Goal: Connect with others: Go to known website

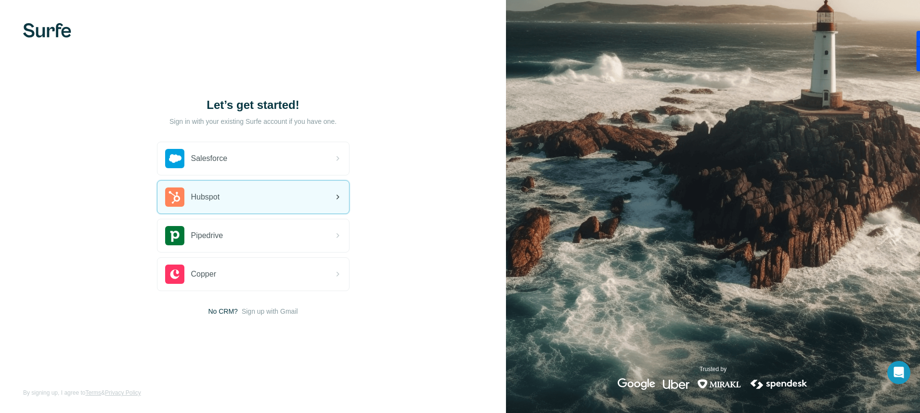
click at [325, 194] on div "Hubspot" at bounding box center [253, 197] width 192 height 33
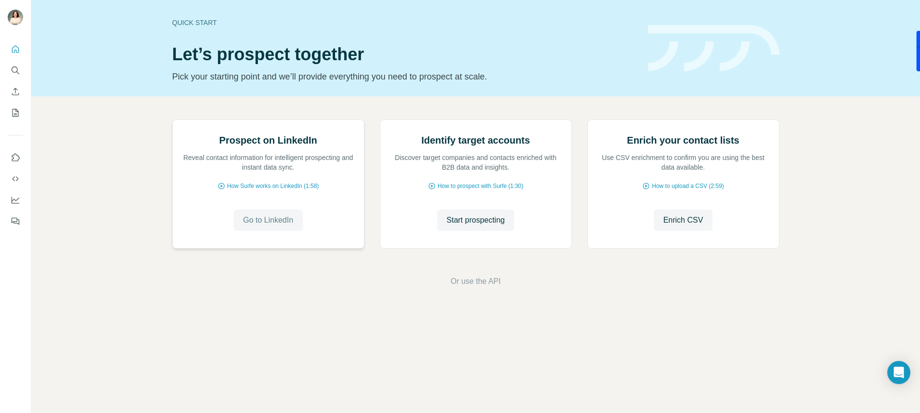
click at [262, 226] on span "Go to LinkedIn" at bounding box center [268, 220] width 50 height 12
